Goal: Task Accomplishment & Management: Use online tool/utility

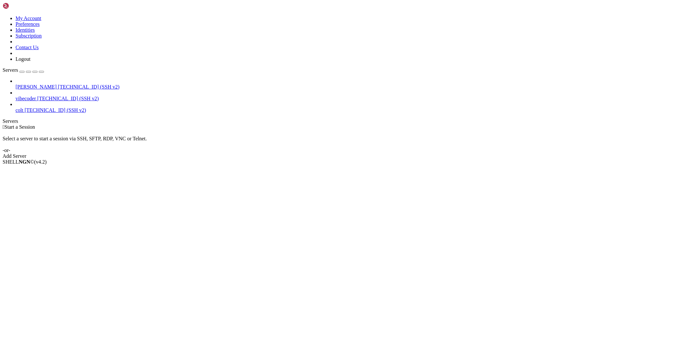
click at [25, 84] on link "[PERSON_NAME] [TECHNICAL_ID] (SSH v2)" at bounding box center [352, 87] width 672 height 6
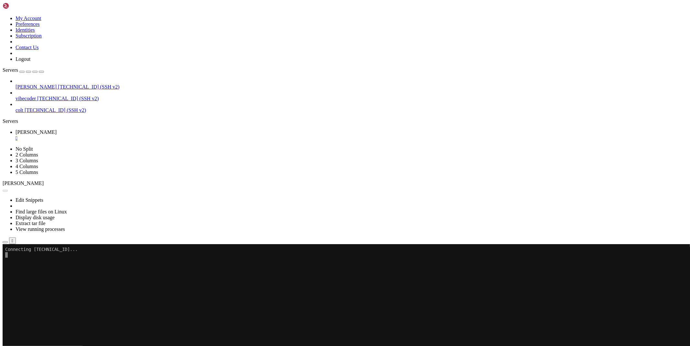
click at [8, 241] on button "button" at bounding box center [5, 242] width 5 height 2
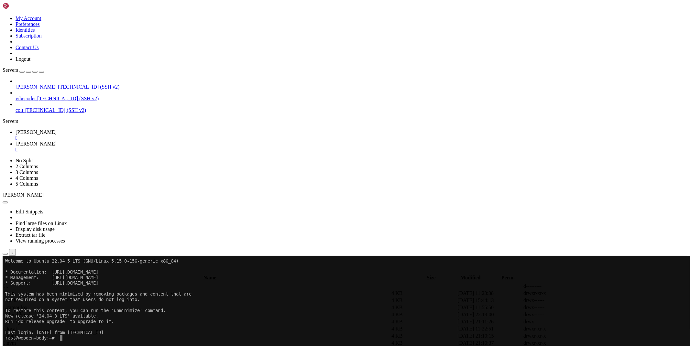
scroll to position [180, 0]
type input "/root/xeolink"
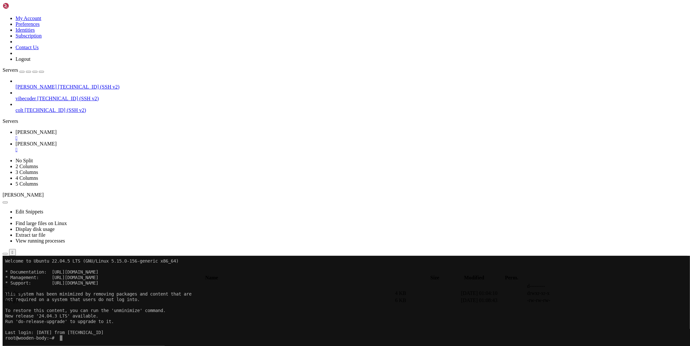
click at [593, 301] on icon at bounding box center [593, 301] width 0 height 0
click at [57, 129] on span "[PERSON_NAME]" at bounding box center [36, 132] width 41 height 6
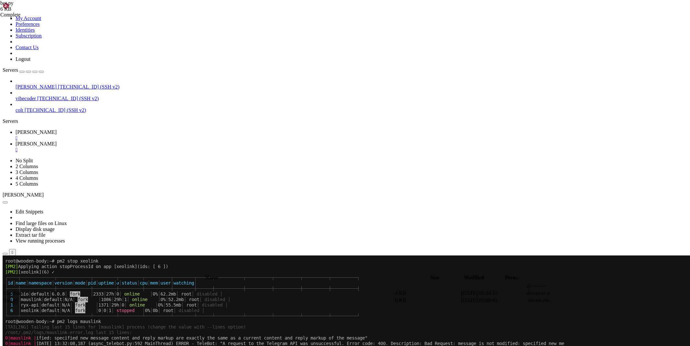
scroll to position [225, 0]
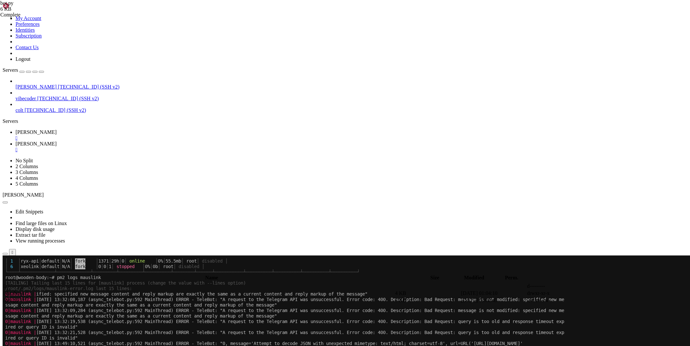
drag, startPoint x: 488, startPoint y: 554, endPoint x: 5, endPoint y: 426, distance: 499.8
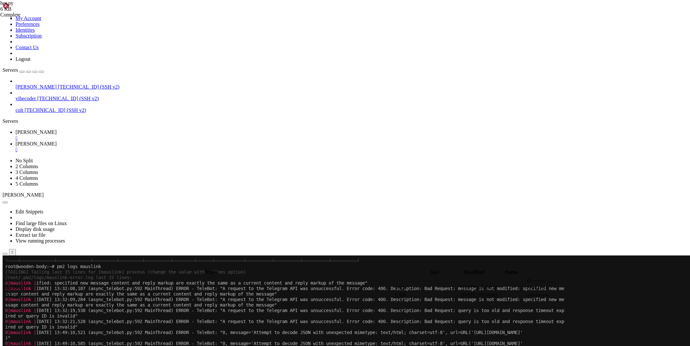
scroll to position [237, 0]
click at [57, 141] on span "[PERSON_NAME]" at bounding box center [36, 144] width 41 height 6
paste textarea
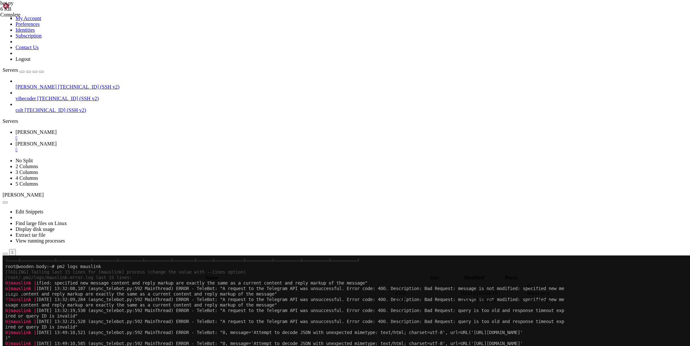
type textarea "#_scripts='database/scripts.json'"
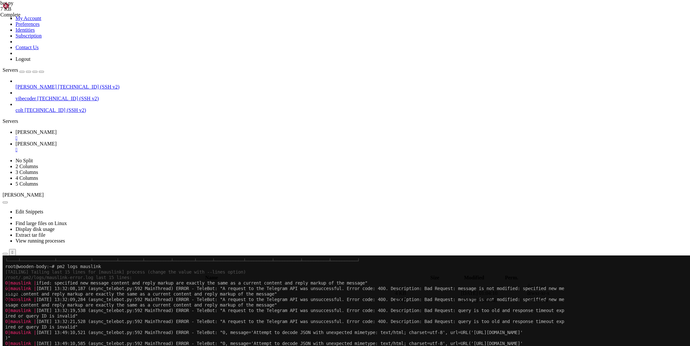
click at [95, 129] on link "[PERSON_NAME] " at bounding box center [352, 135] width 672 height 12
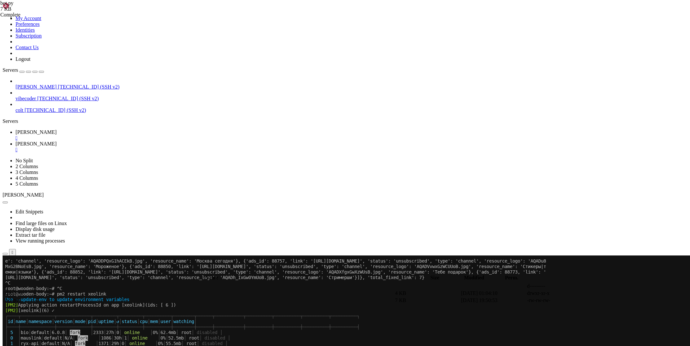
scroll to position [500, 0]
drag, startPoint x: 259, startPoint y: 552, endPoint x: 6, endPoint y: 554, distance: 253.1
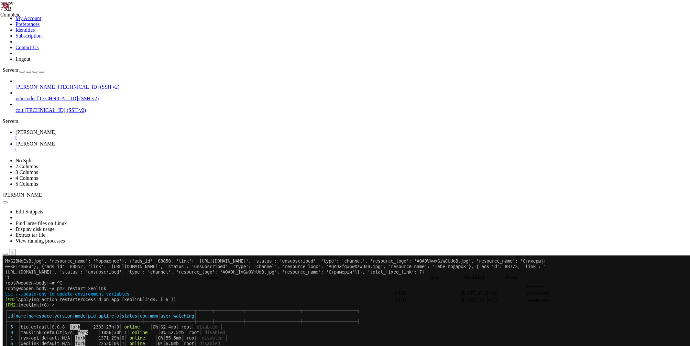
click at [117, 141] on link "[PERSON_NAME] " at bounding box center [352, 147] width 672 height 12
click at [593, 301] on icon at bounding box center [593, 301] width 0 height 0
drag, startPoint x: 149, startPoint y: 272, endPoint x: 83, endPoint y: 211, distance: 90.0
type textarea "async def set_react(chat_id, message_id): url = f'https://[DOMAIN_NAME]/bot{tk}…"
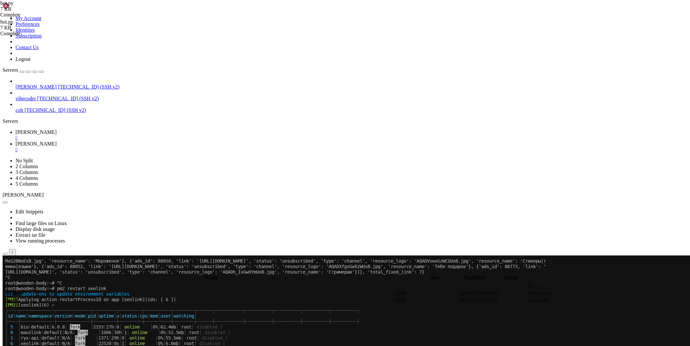
type textarea "return True"
click at [16, 129] on icon at bounding box center [16, 132] width 0 height 6
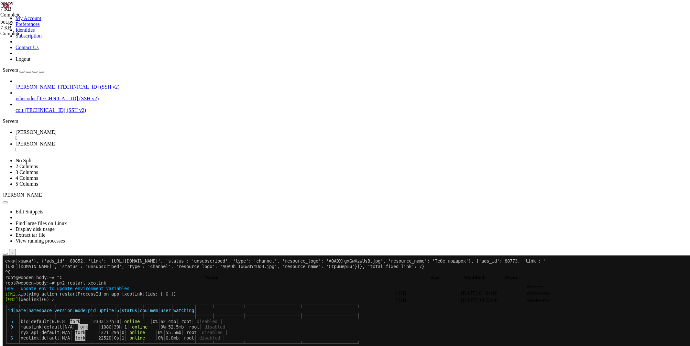
scroll to position [487, 0]
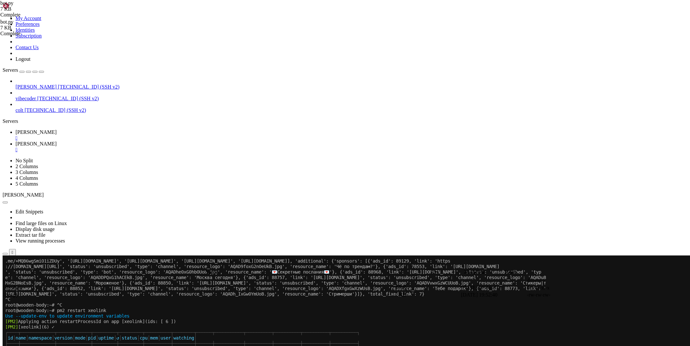
click at [129, 141] on link "[PERSON_NAME] " at bounding box center [352, 147] width 672 height 12
click at [593, 295] on icon at bounding box center [593, 295] width 0 height 0
drag, startPoint x: 151, startPoint y: 249, endPoint x: 88, endPoint y: 210, distance: 74.1
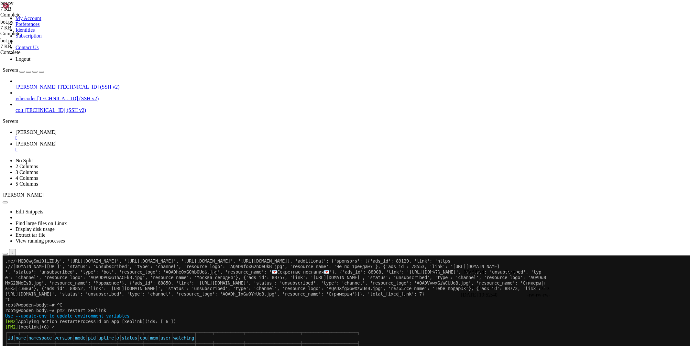
paste textarea "return True"
type textarea "return True"
click at [16, 129] on icon at bounding box center [16, 132] width 0 height 6
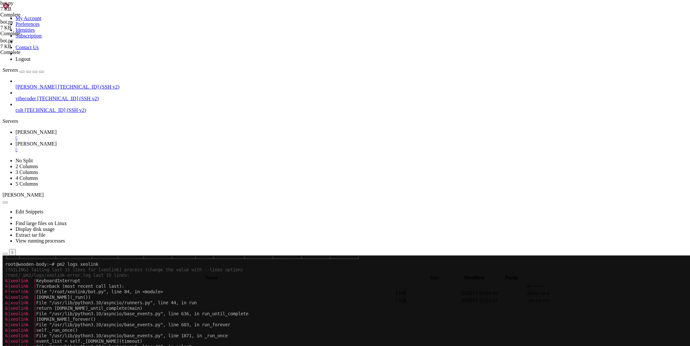
scroll to position [638, 0]
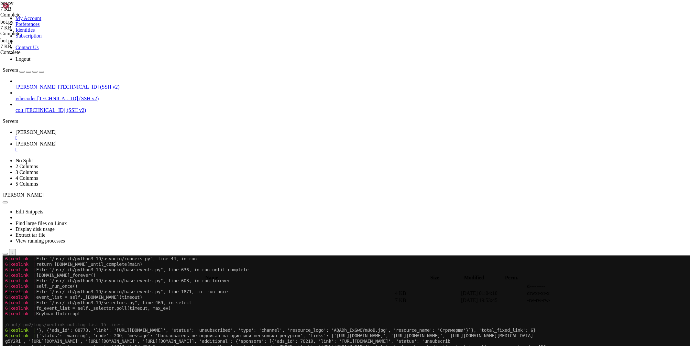
click at [124, 141] on link "[PERSON_NAME] " at bounding box center [352, 147] width 672 height 12
click at [23, 291] on span " database" at bounding box center [14, 294] width 20 height 6
click at [606, 290] on td at bounding box center [625, 293] width 65 height 6
click at [593, 294] on link at bounding box center [593, 294] width 0 height 0
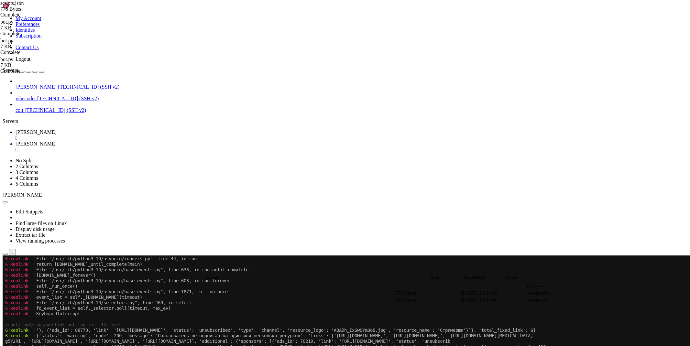
scroll to position [0, 0]
click at [6, 284] on span "" at bounding box center [5, 287] width 2 height 6
click at [97, 283] on td " .." at bounding box center [198, 286] width 391 height 6
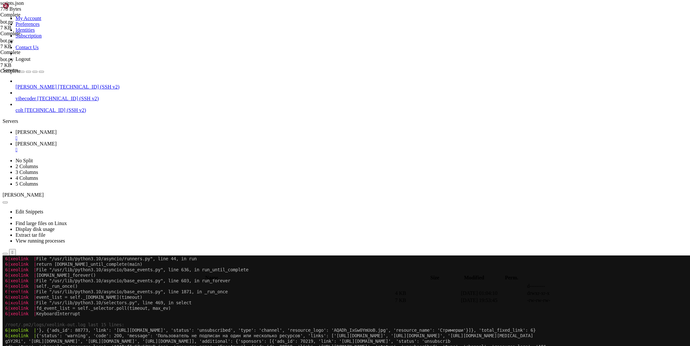
click at [97, 283] on td " .." at bounding box center [198, 286] width 391 height 6
type input "/root/mauslink"
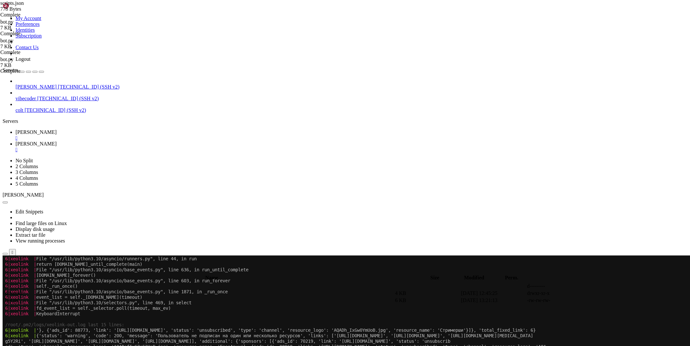
scroll to position [0, 0]
click at [593, 301] on icon at bounding box center [593, 301] width 0 height 0
drag, startPoint x: 159, startPoint y: 86, endPoint x: 248, endPoint y: 85, distance: 89.0
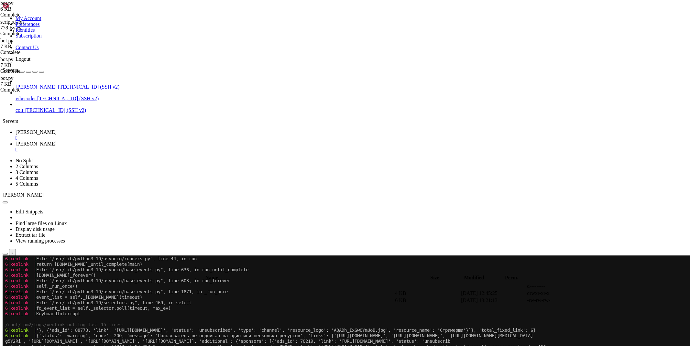
paste textarea
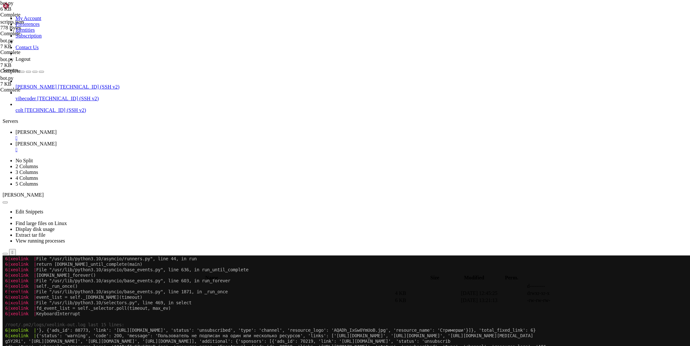
scroll to position [0, 0]
type textarea "_scripts='/root/xeolink/database/scripts.json'"
type textarea "#_scripts='database/scripts.json'"
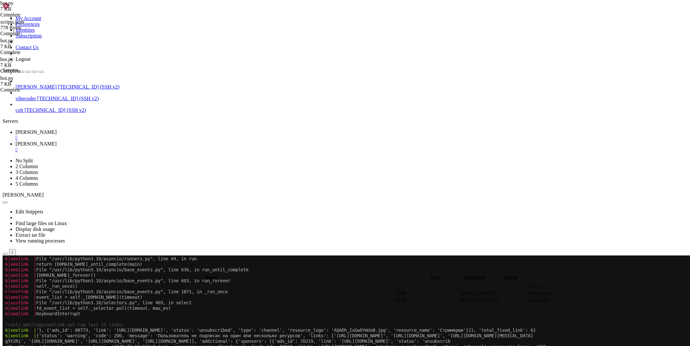
click at [16, 129] on icon at bounding box center [16, 132] width 0 height 6
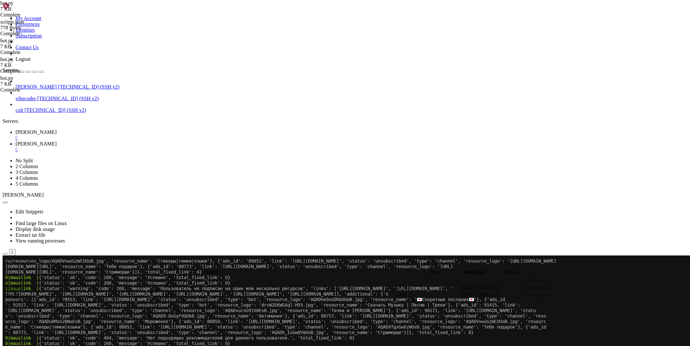
scroll to position [8744, 0]
